Goal: Use online tool/utility: Utilize a website feature to perform a specific function

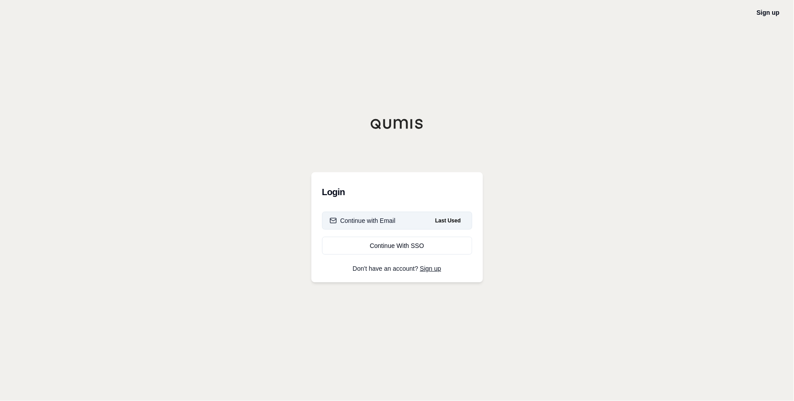
click at [379, 217] on div "Continue with Email" at bounding box center [363, 220] width 66 height 9
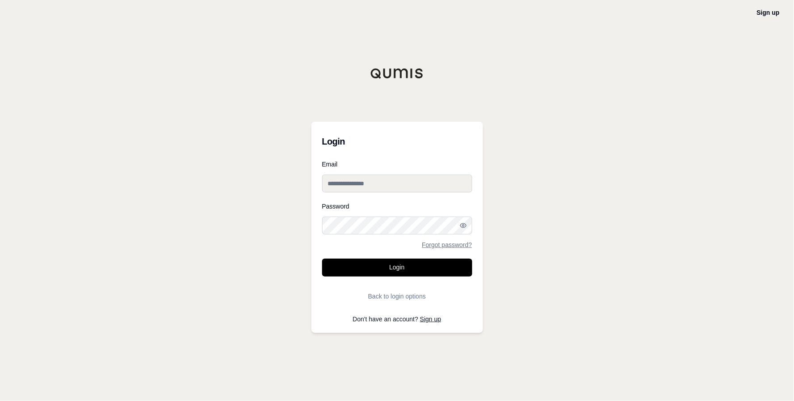
click at [372, 187] on input "Email" at bounding box center [397, 183] width 150 height 18
type input "**********"
click at [322, 258] on button "Login" at bounding box center [397, 267] width 150 height 18
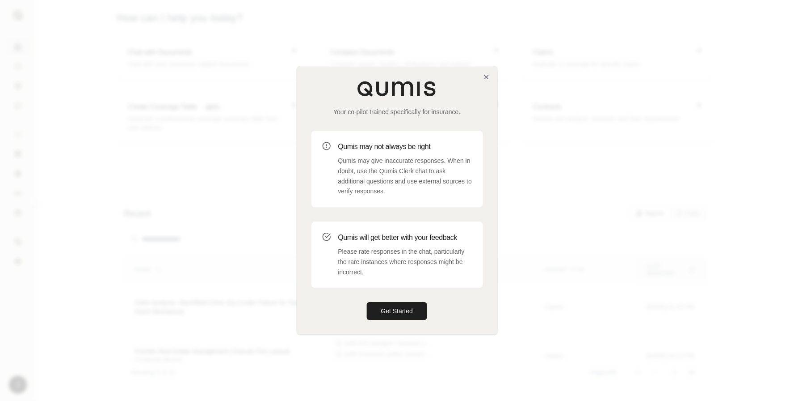
click at [690, 13] on div at bounding box center [397, 200] width 794 height 401
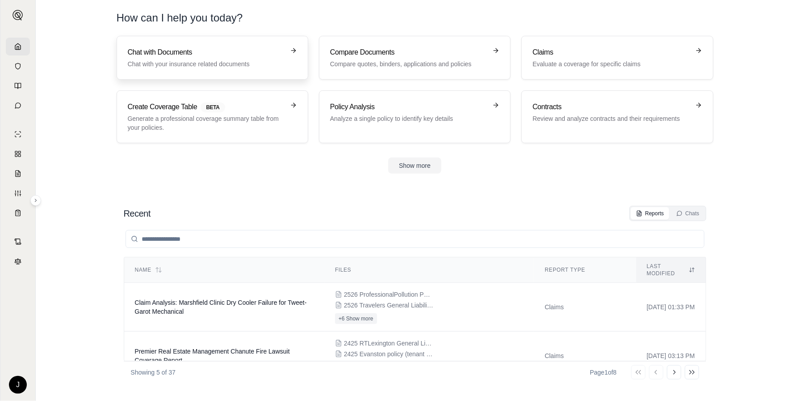
click at [182, 50] on h3 "Chat with Documents" at bounding box center [206, 52] width 157 height 11
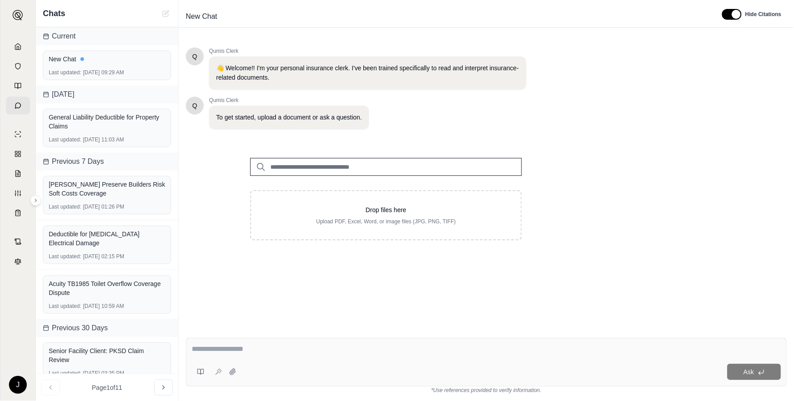
scroll to position [99, 0]
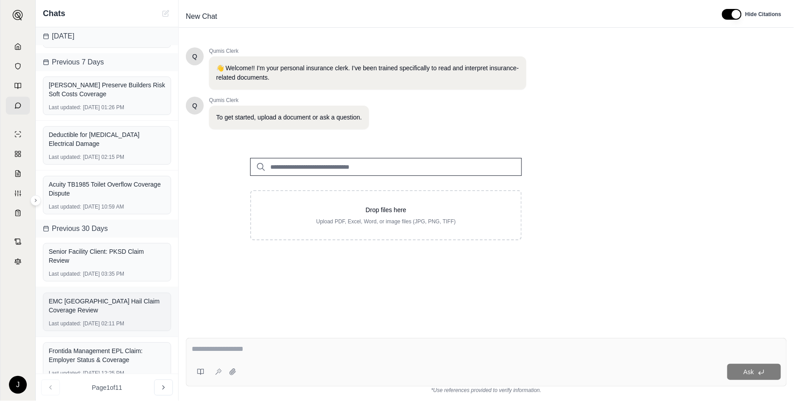
click at [93, 300] on div "EMC [GEOGRAPHIC_DATA] Hail Claim Coverage Review" at bounding box center [107, 305] width 117 height 18
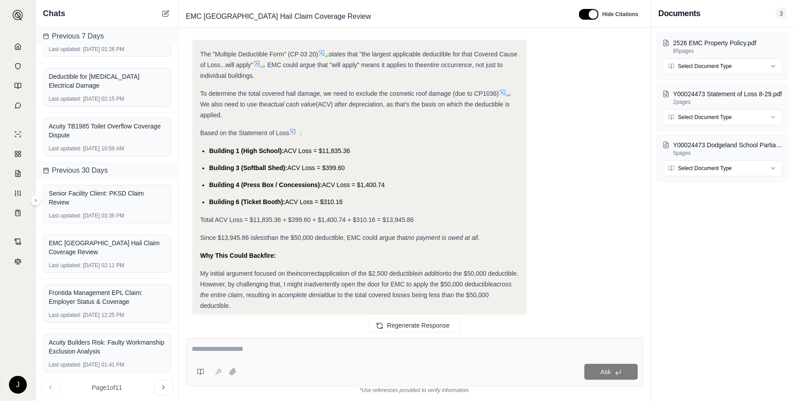
scroll to position [2620, 0]
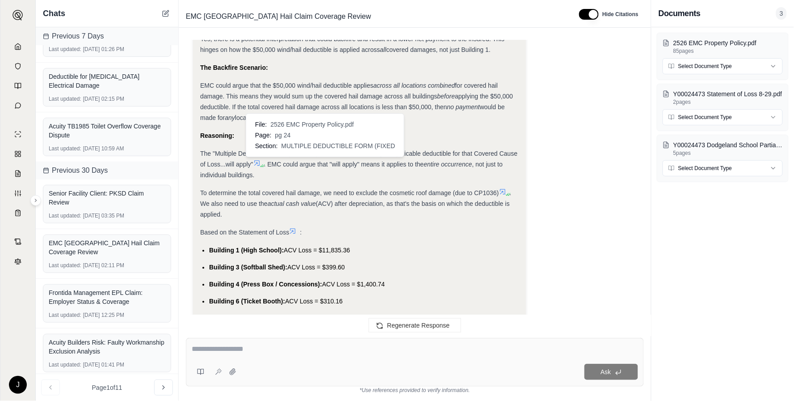
click at [323, 155] on icon at bounding box center [321, 151] width 5 height 5
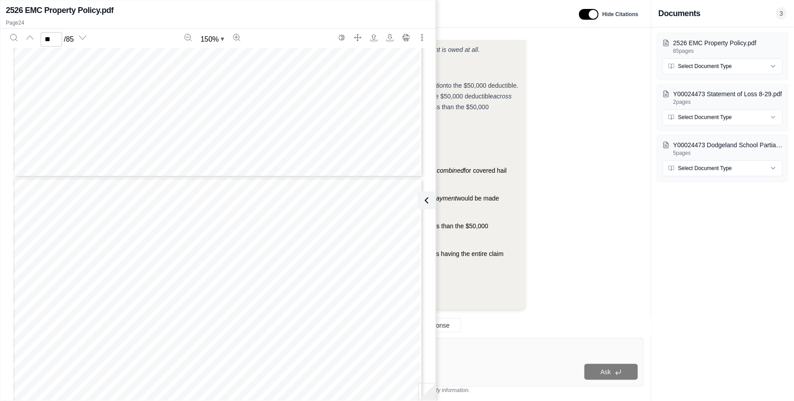
scroll to position [12710, 0]
type input "**"
